Goal: Transaction & Acquisition: Download file/media

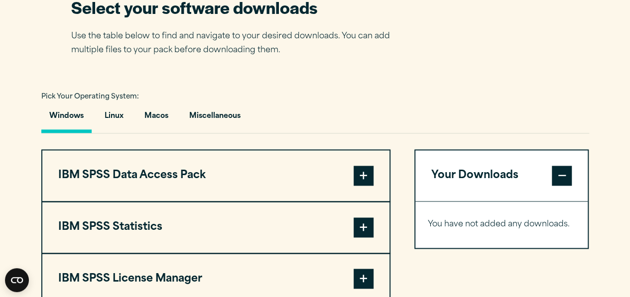
scroll to position [737, 0]
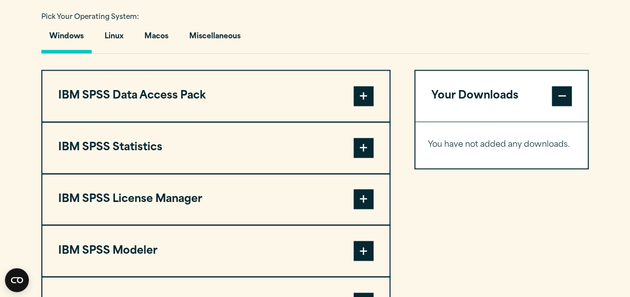
click at [365, 148] on span at bounding box center [363, 148] width 20 height 20
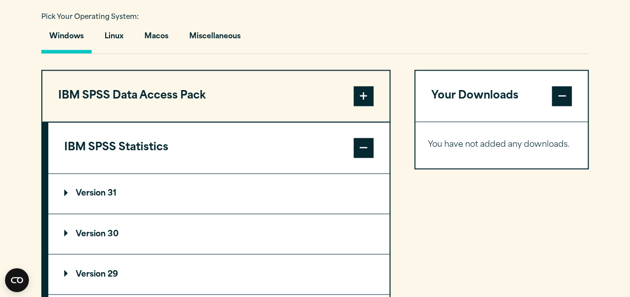
click at [132, 225] on summary "Version 30" at bounding box center [218, 234] width 341 height 40
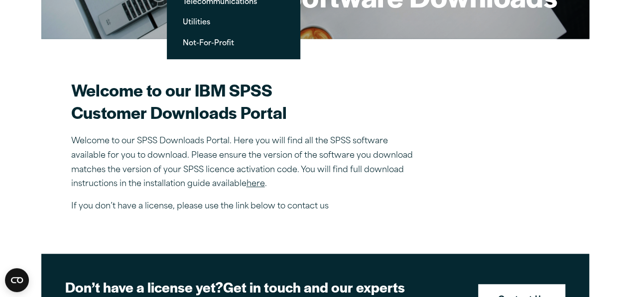
scroll to position [239, 0]
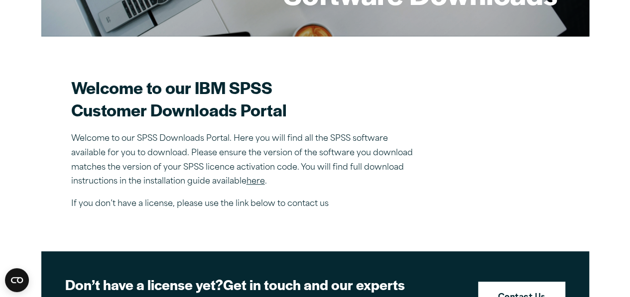
click at [258, 182] on link "here" at bounding box center [255, 182] width 18 height 8
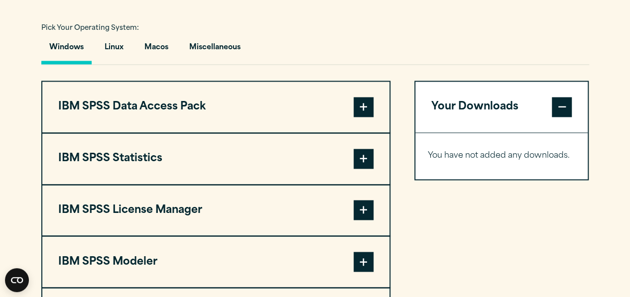
scroll to position [738, 0]
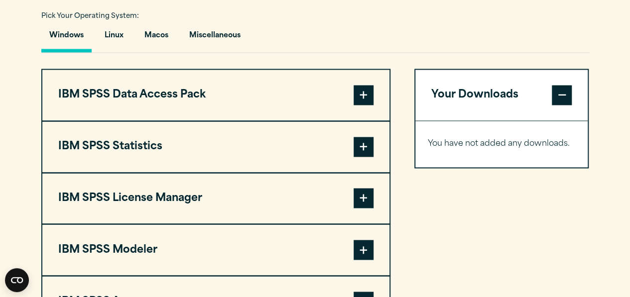
click at [279, 158] on button "IBM SPSS Statistics" at bounding box center [215, 146] width 347 height 51
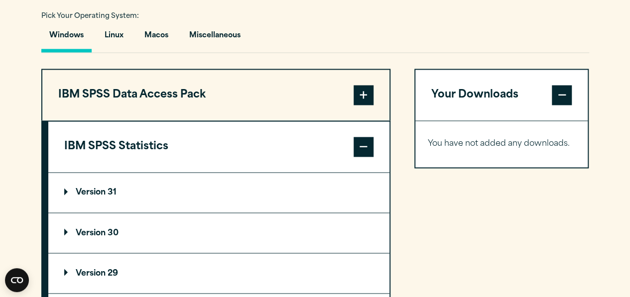
click at [207, 190] on summary "Version 31" at bounding box center [218, 193] width 341 height 40
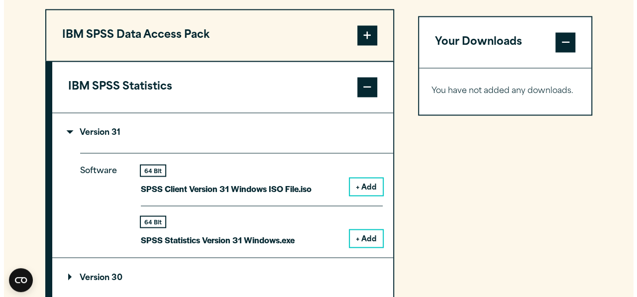
scroll to position [817, 0]
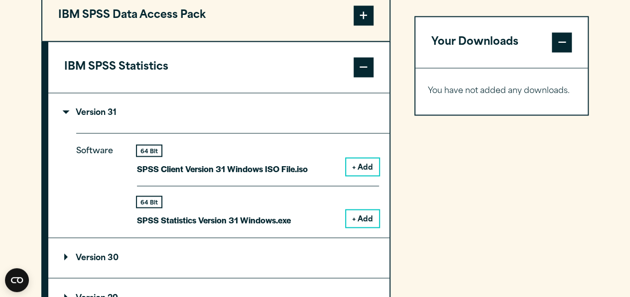
click at [360, 226] on div "Software 64 Bit SPSS Client Version 31 Windows ISO File.iso + Add 64 Bit + Add" at bounding box center [232, 185] width 313 height 105
click at [358, 215] on button "+ Add" at bounding box center [362, 218] width 33 height 17
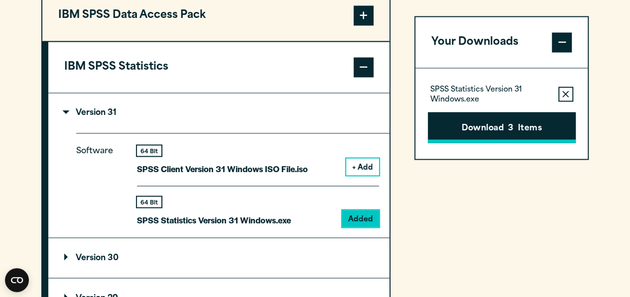
click at [509, 125] on span "3" at bounding box center [510, 128] width 5 height 13
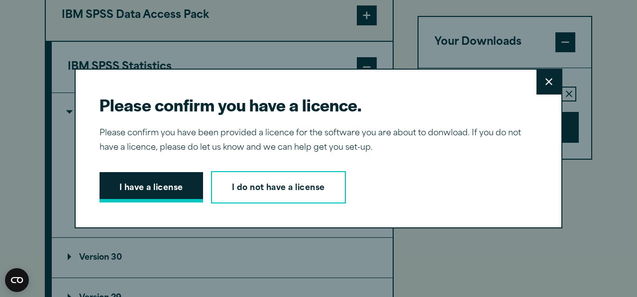
click at [127, 182] on button "I have a license" at bounding box center [152, 187] width 104 height 31
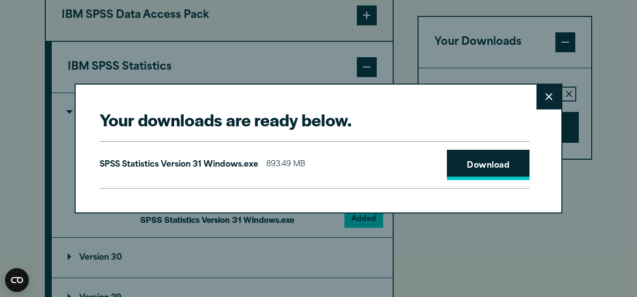
click at [483, 164] on link "Download" at bounding box center [488, 165] width 83 height 31
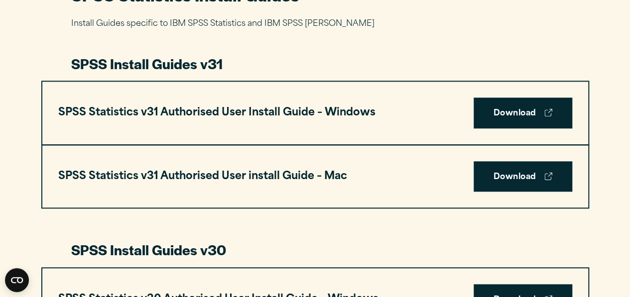
scroll to position [498, 0]
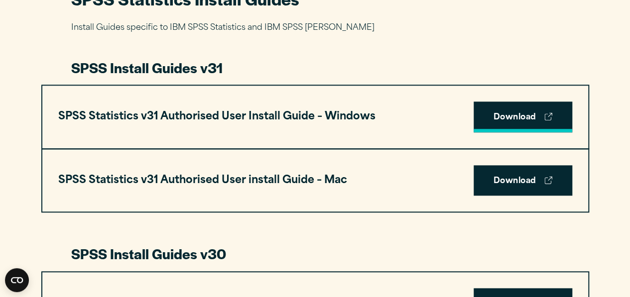
click at [517, 114] on link "Download" at bounding box center [522, 117] width 99 height 31
